Goal: Transaction & Acquisition: Purchase product/service

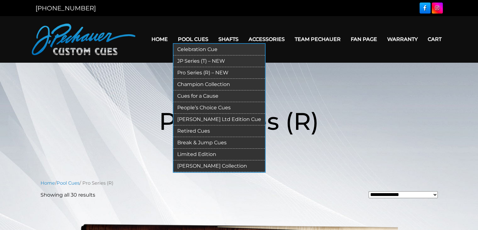
click at [192, 58] on link "JP Series (T) – NEW" at bounding box center [220, 61] width 92 height 12
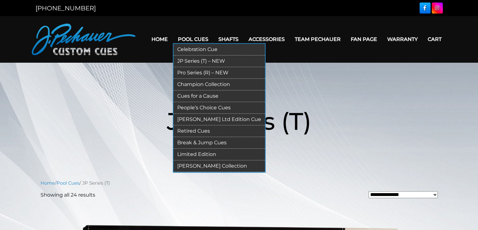
click at [202, 71] on link "Pro Series (R) – NEW" at bounding box center [220, 73] width 92 height 12
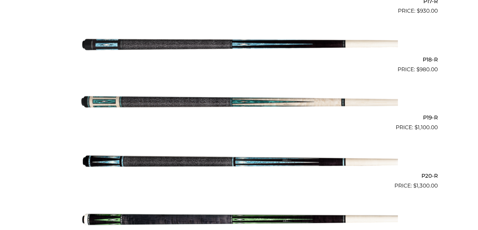
scroll to position [1171, 0]
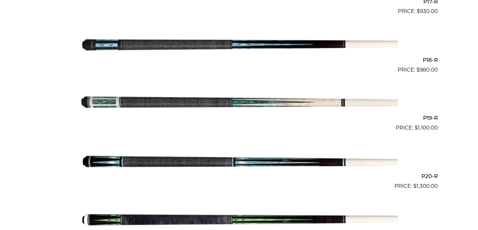
click at [295, 101] on img at bounding box center [240, 102] width 318 height 53
